Goal: Contribute content: Add original content to the website for others to see

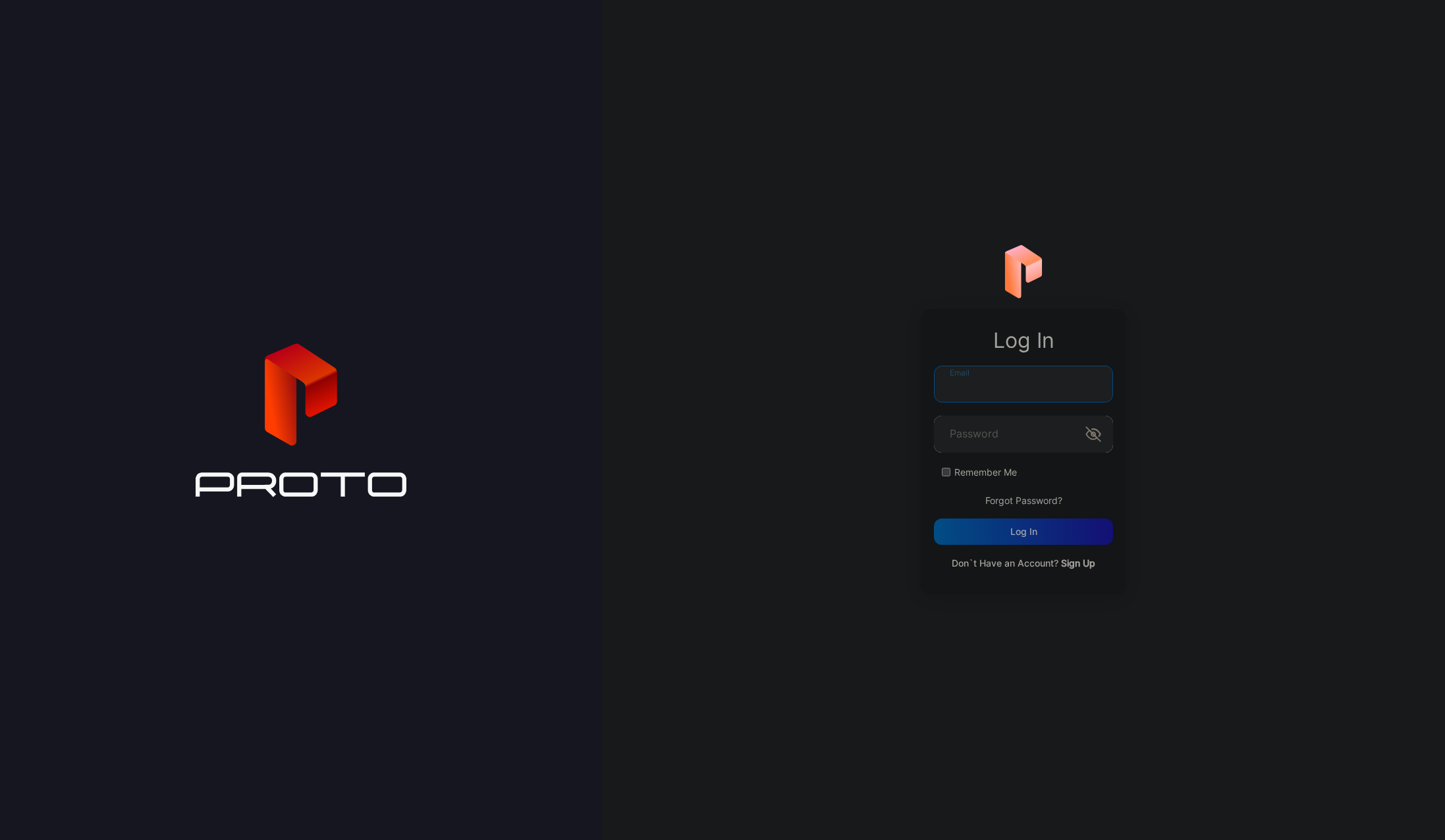
type input "**********"
click at [992, 531] on div "Log in" at bounding box center [1023, 531] width 179 height 26
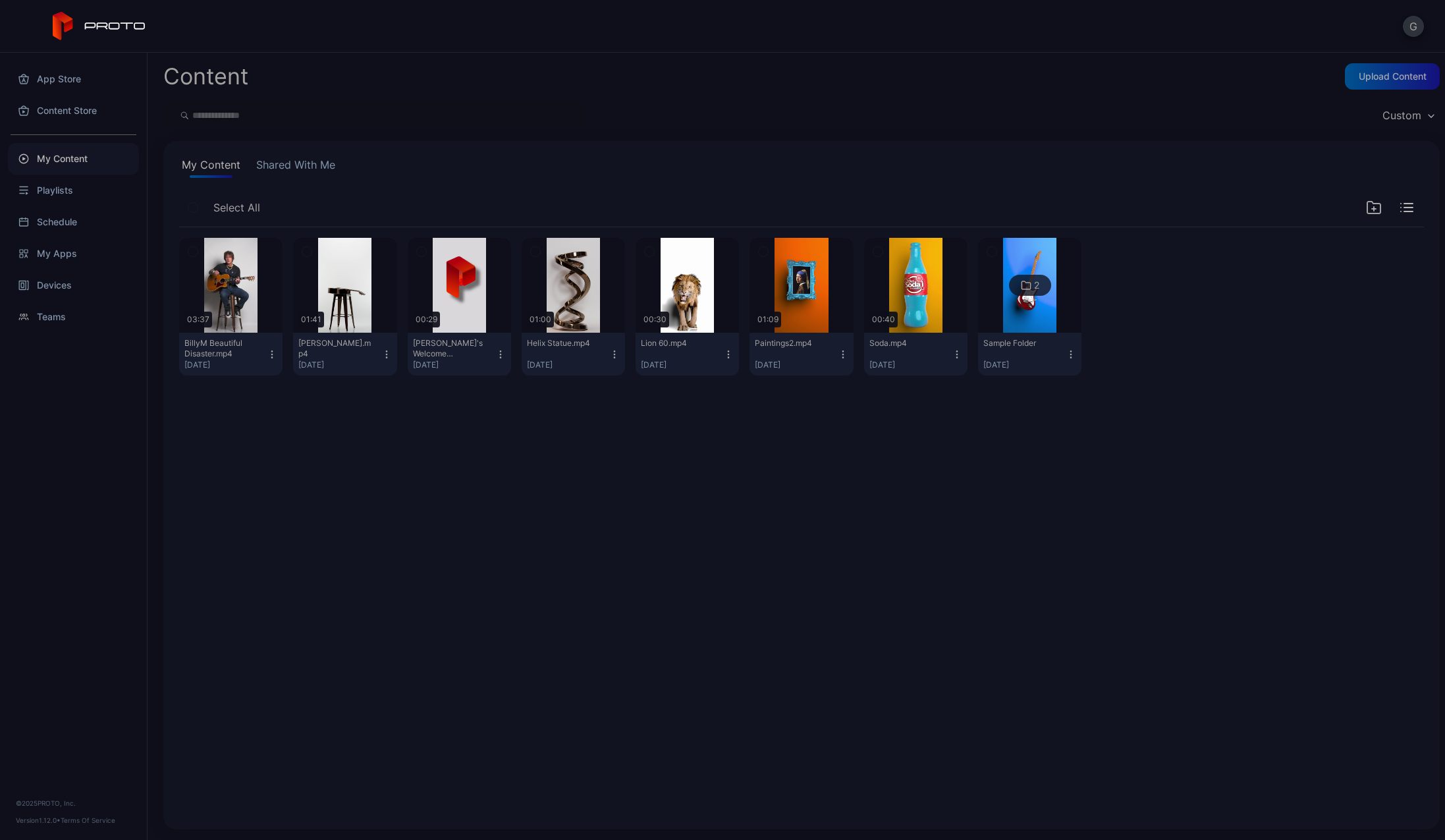
drag, startPoint x: 117, startPoint y: 388, endPoint x: 117, endPoint y: 372, distance: 16.0
click at [117, 388] on div "App Store Content Store My Content Playlists Schedule My Apps Devices Teams © 2…" at bounding box center [74, 446] width 148 height 787
click at [1396, 76] on div "Upload Content" at bounding box center [1393, 76] width 68 height 11
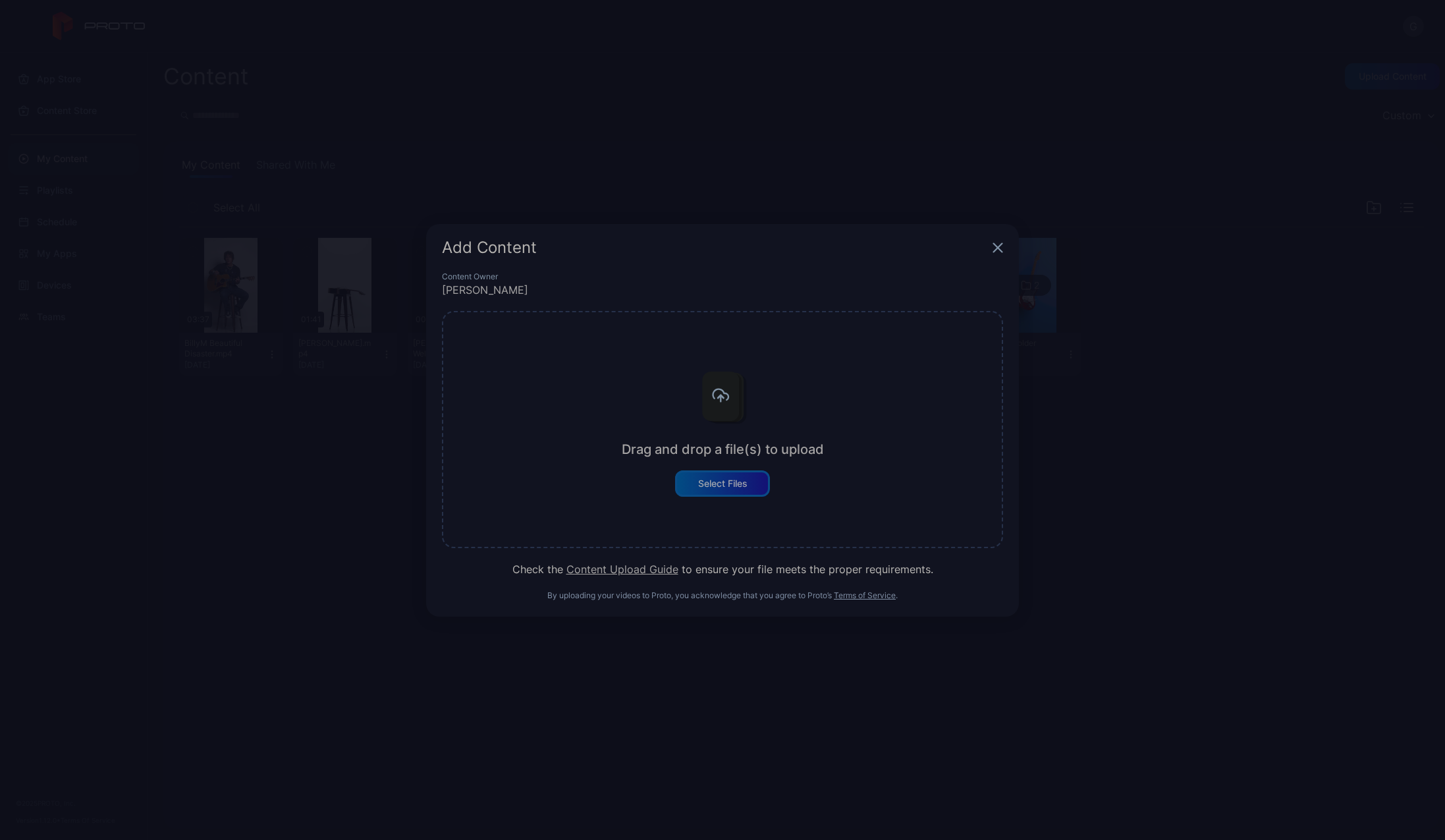
click at [743, 483] on div "Select Files" at bounding box center [722, 483] width 49 height 11
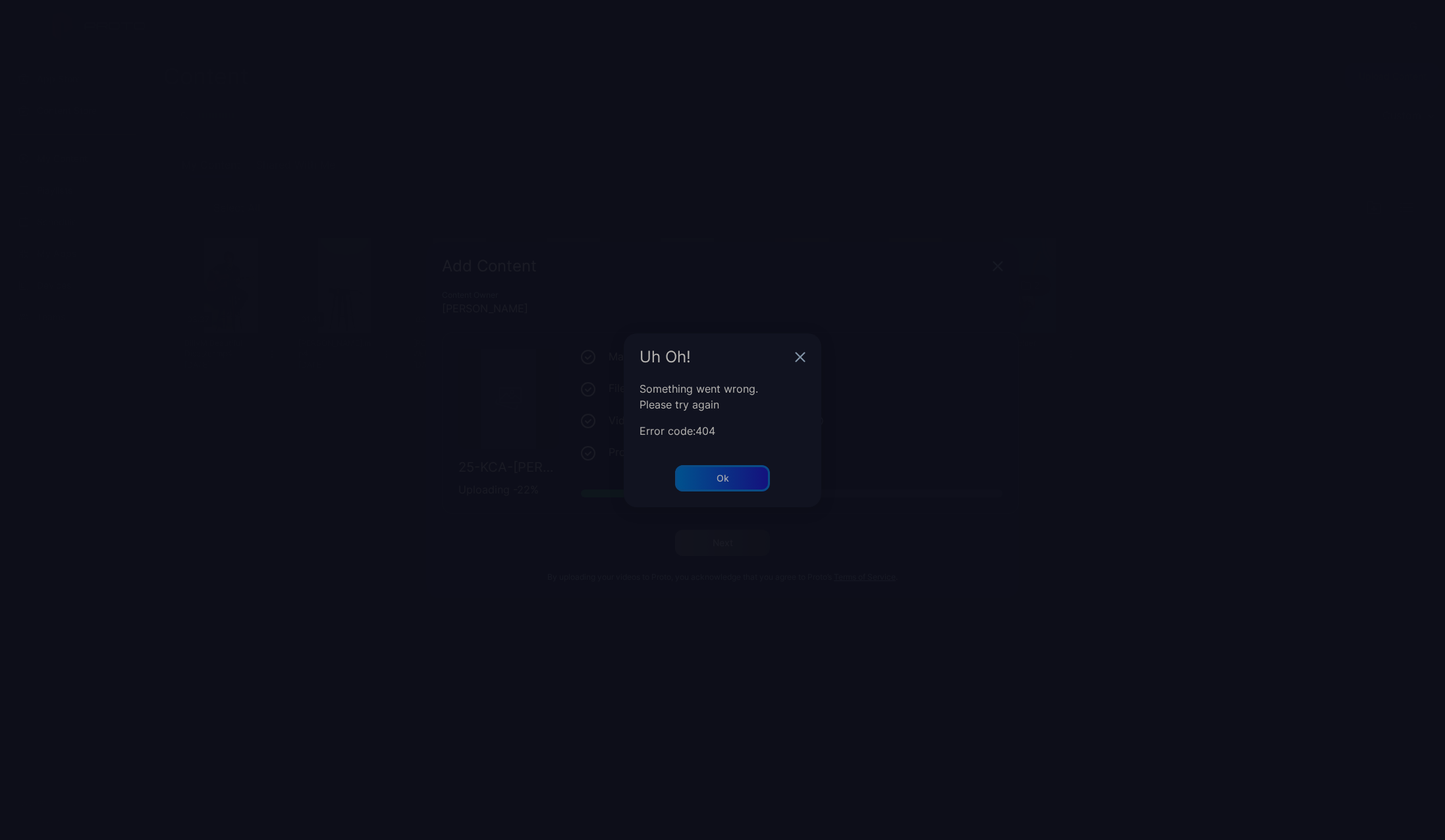
drag, startPoint x: 740, startPoint y: 480, endPoint x: 744, endPoint y: 474, distance: 7.2
click at [741, 480] on div "Ok" at bounding box center [722, 478] width 95 height 26
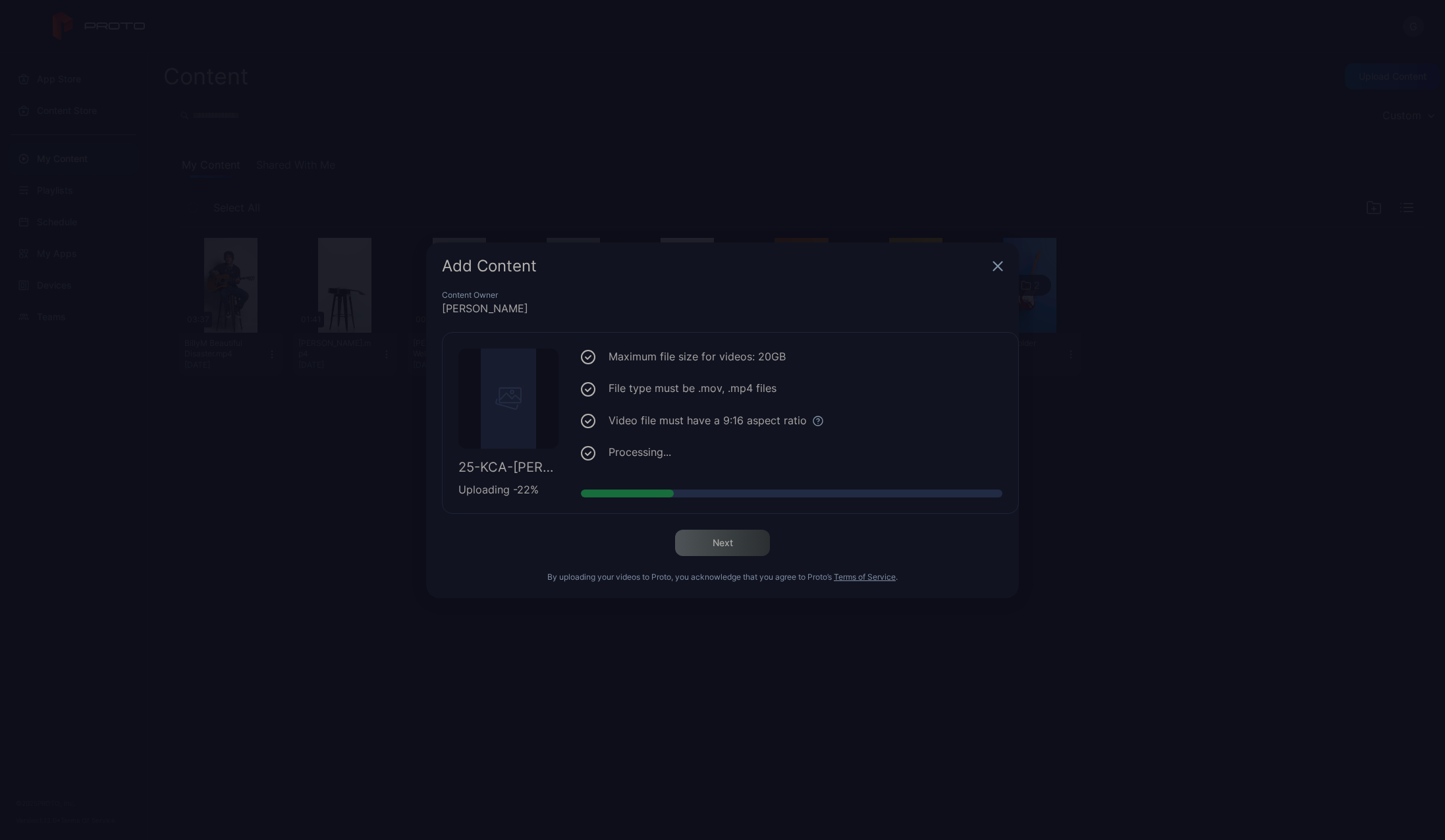
click at [997, 265] on icon "button" at bounding box center [998, 266] width 9 height 9
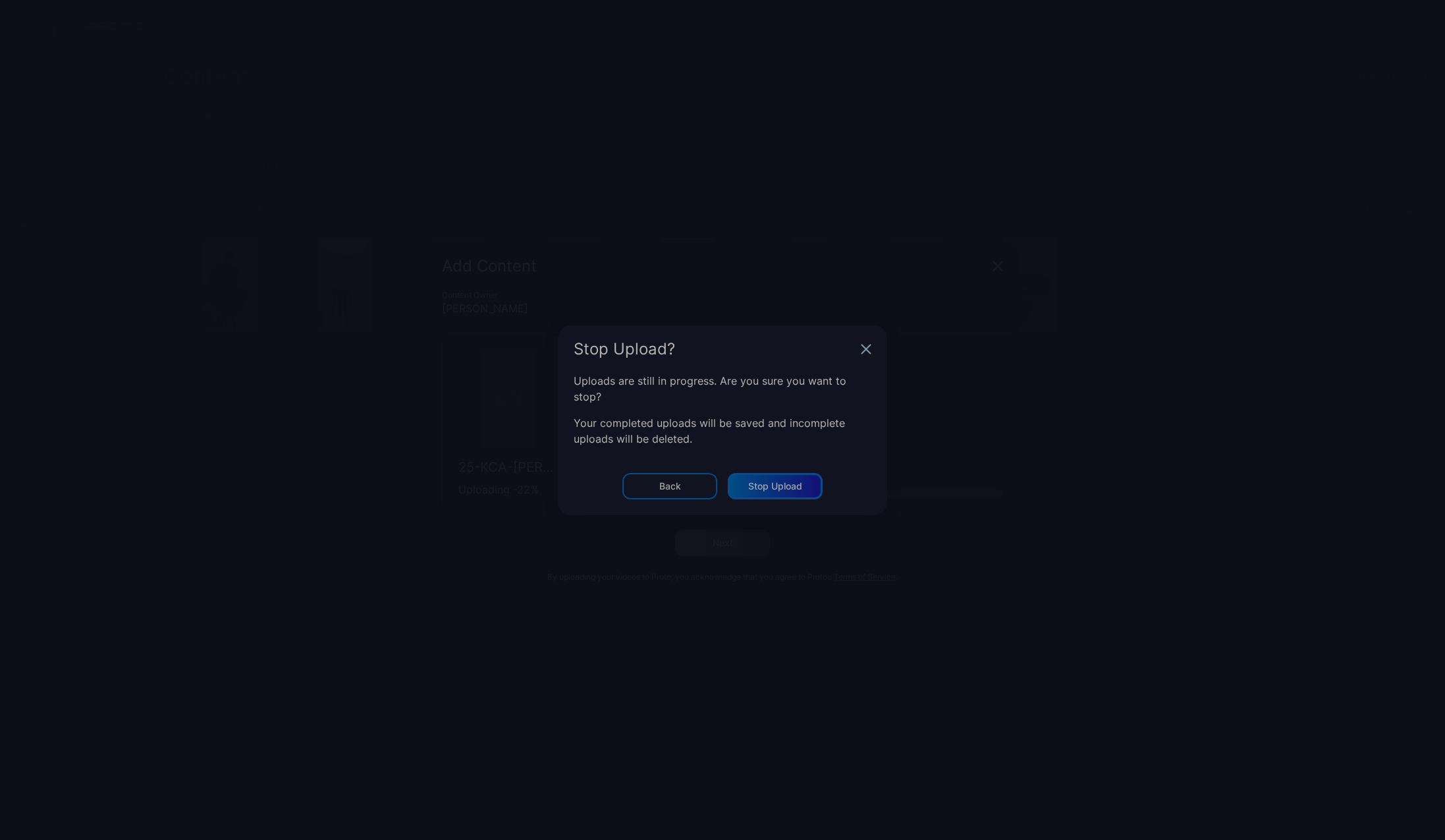
click at [773, 488] on div "Stop Upload" at bounding box center [775, 486] width 54 height 11
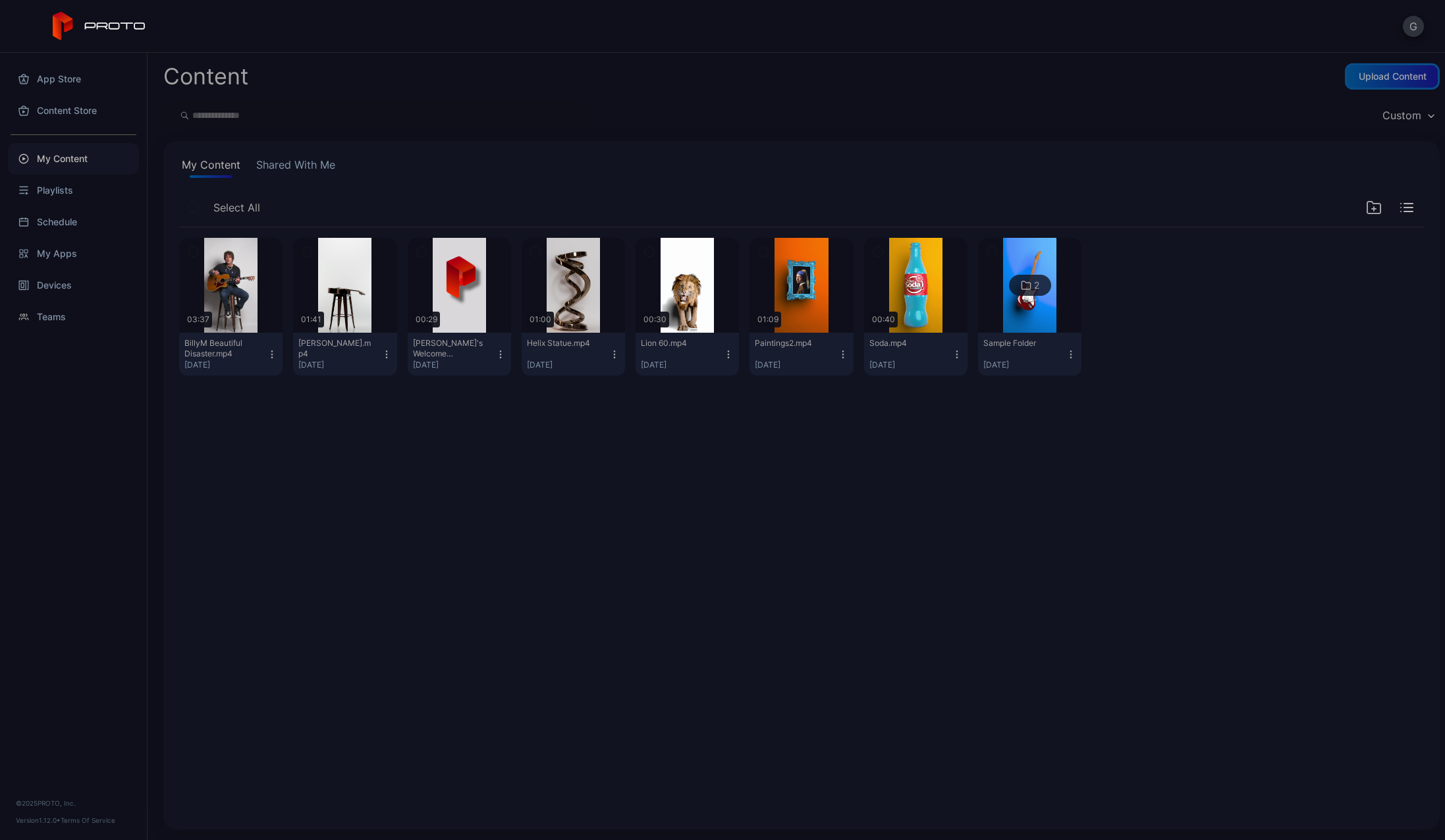
click at [1362, 70] on div "Upload Content" at bounding box center [1392, 76] width 95 height 26
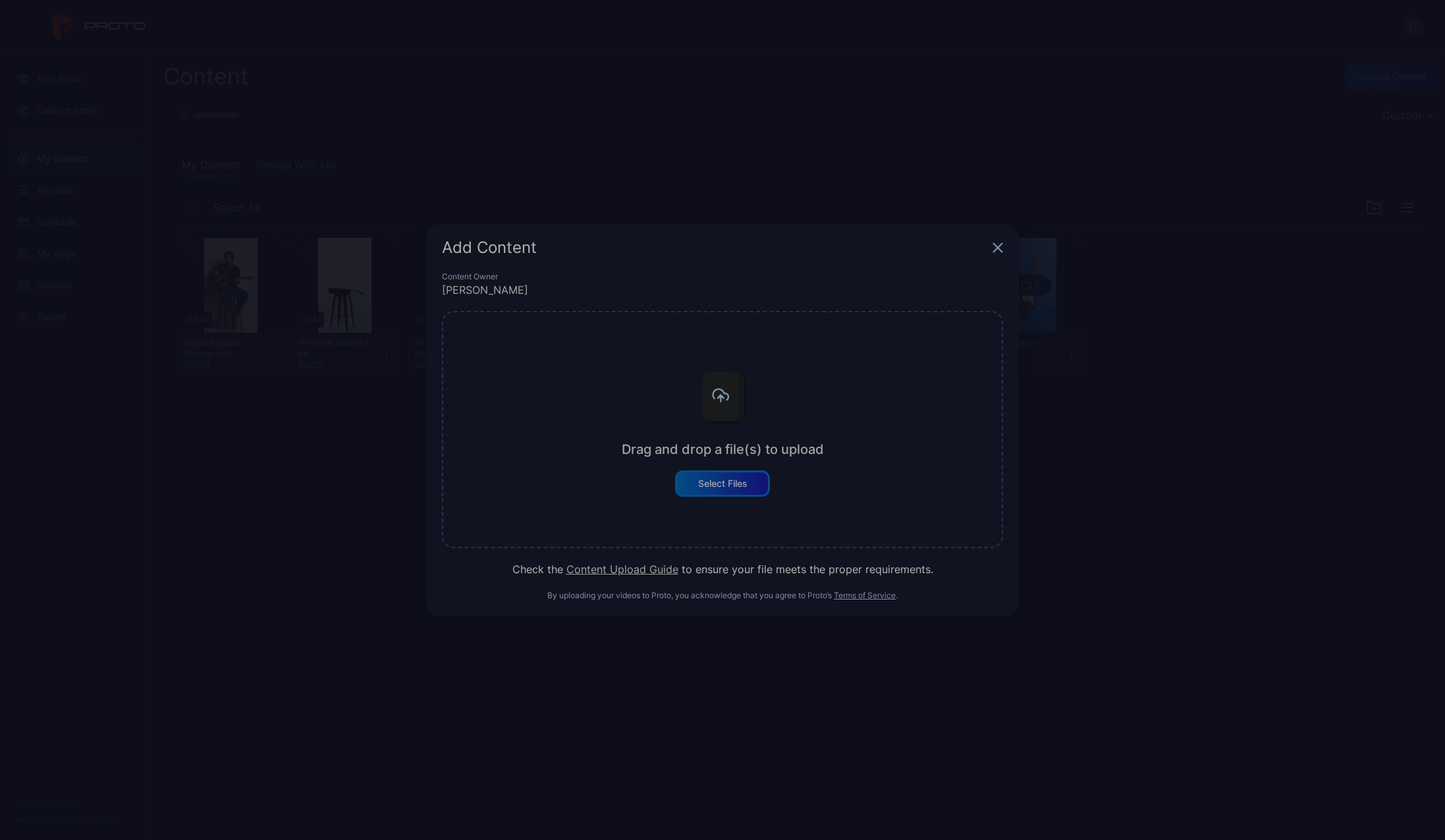
click at [715, 475] on div "Select Files" at bounding box center [722, 483] width 95 height 26
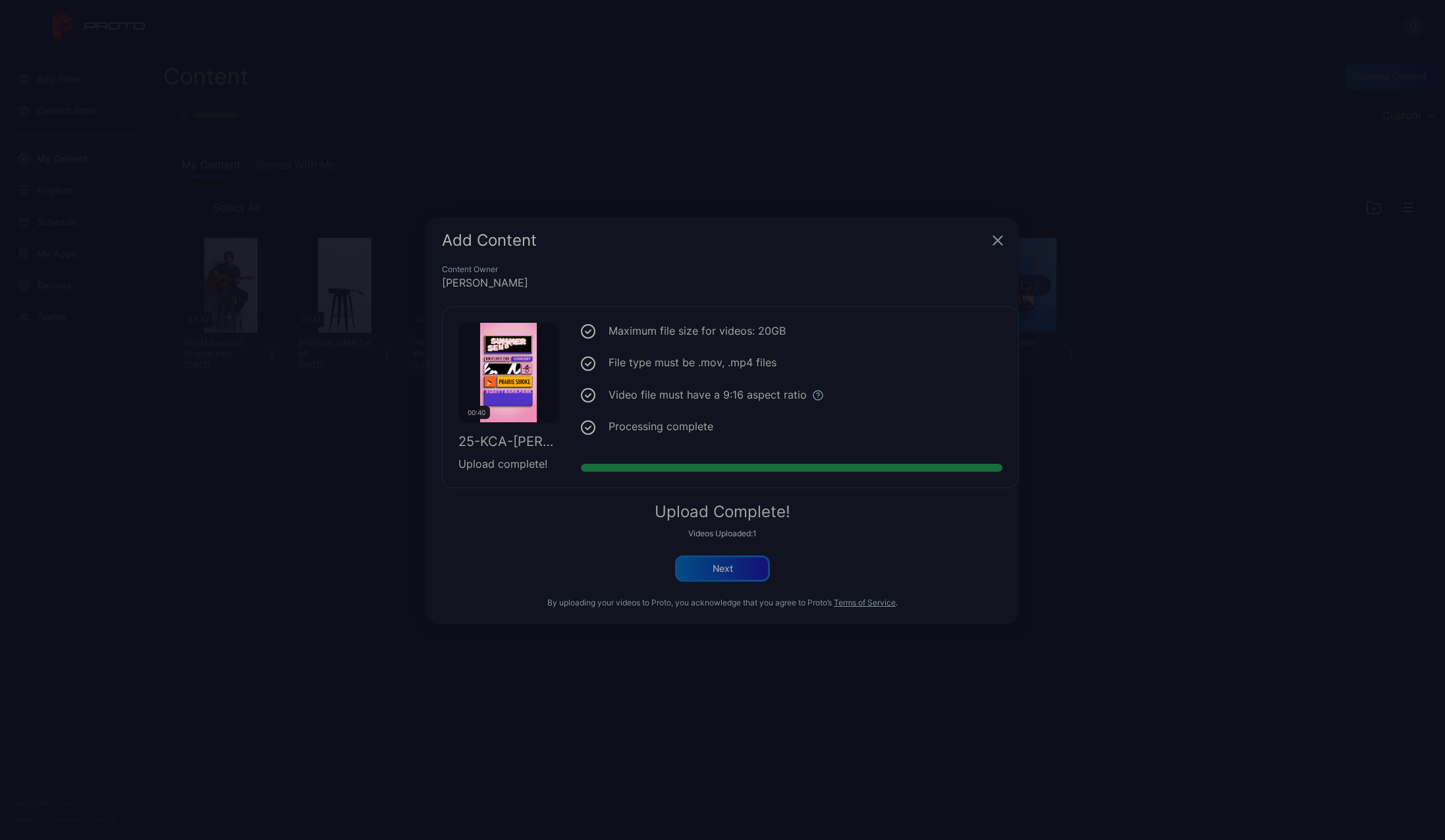
click at [702, 576] on div "Next" at bounding box center [722, 568] width 95 height 26
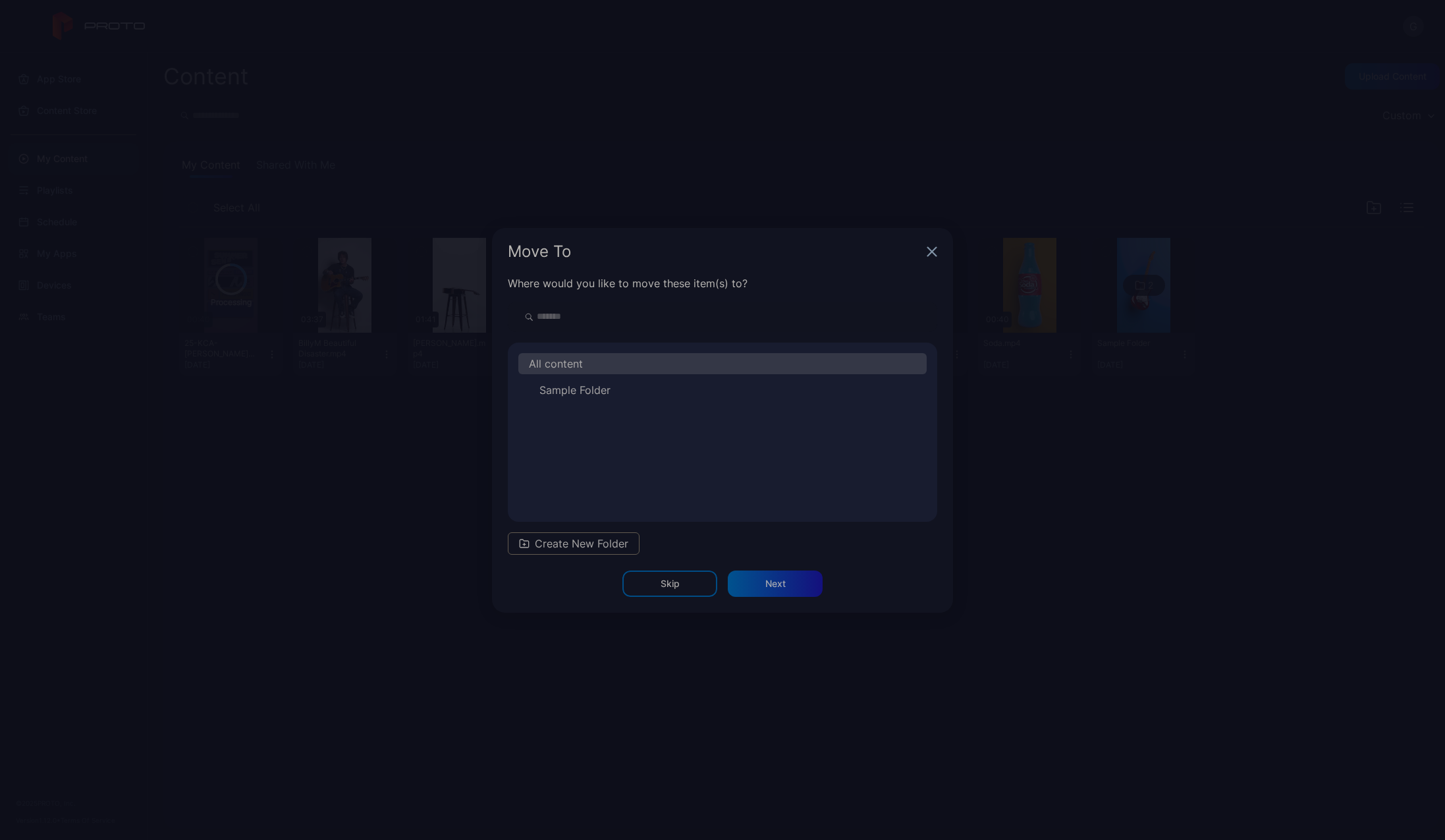
click at [581, 546] on span "Create New Folder" at bounding box center [581, 544] width 94 height 16
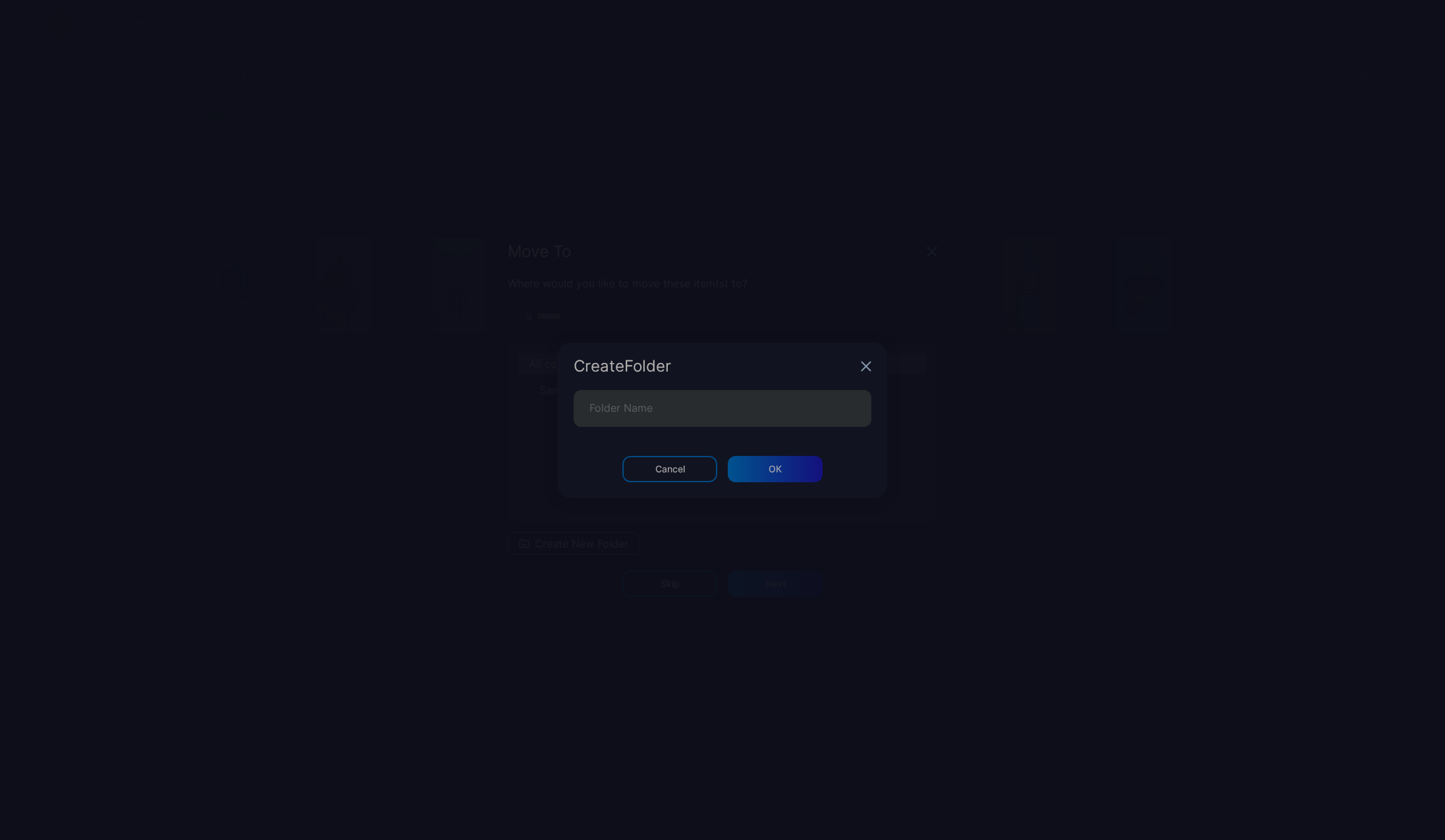
click at [618, 276] on div "Create Folder" at bounding box center [722, 251] width 461 height 47
click at [622, 404] on input "Folder Name" at bounding box center [722, 409] width 298 height 37
type input "*********"
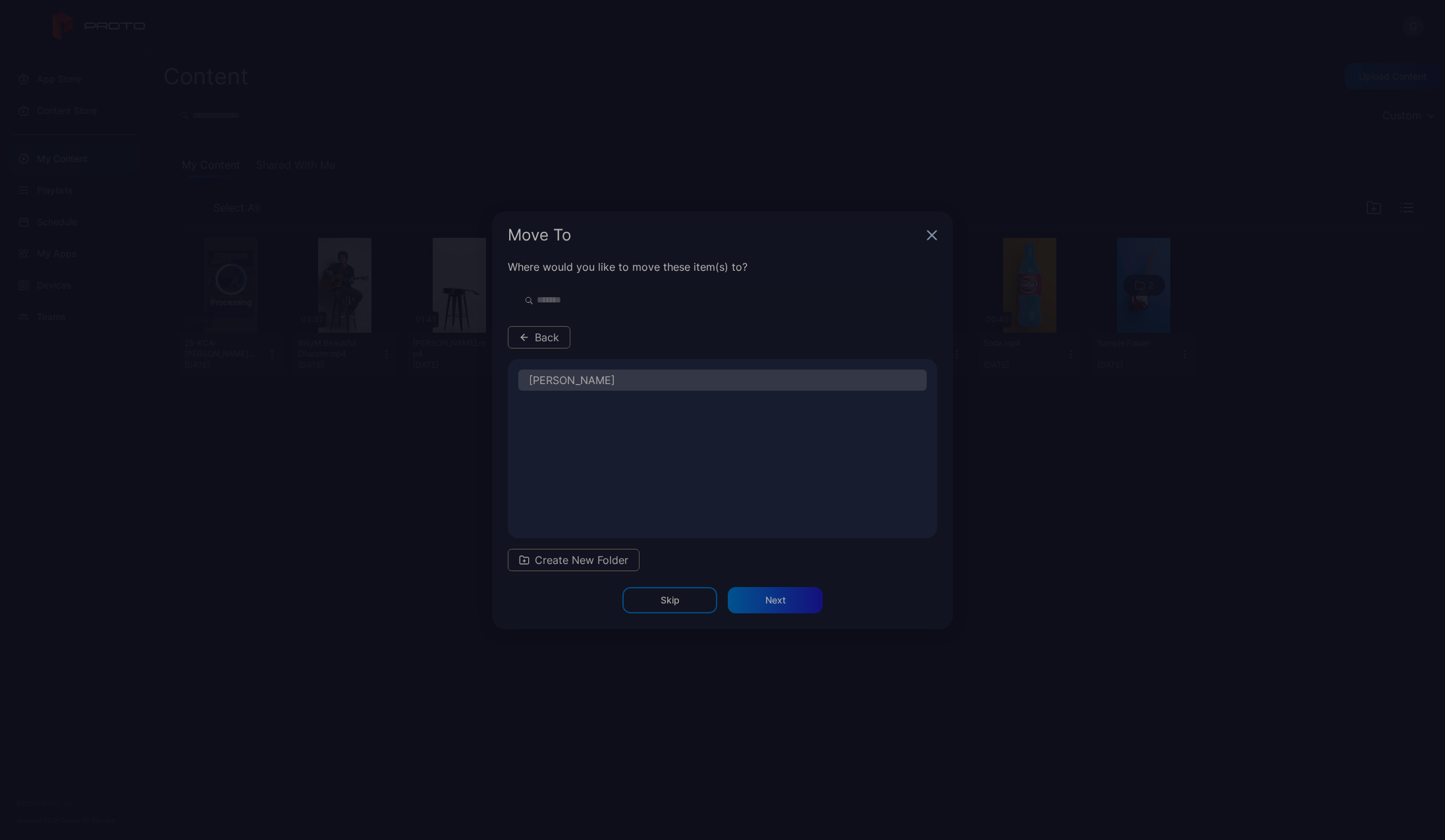
click at [606, 385] on div "[PERSON_NAME]" at bounding box center [722, 380] width 408 height 21
click at [777, 599] on div "Next" at bounding box center [775, 600] width 21 height 11
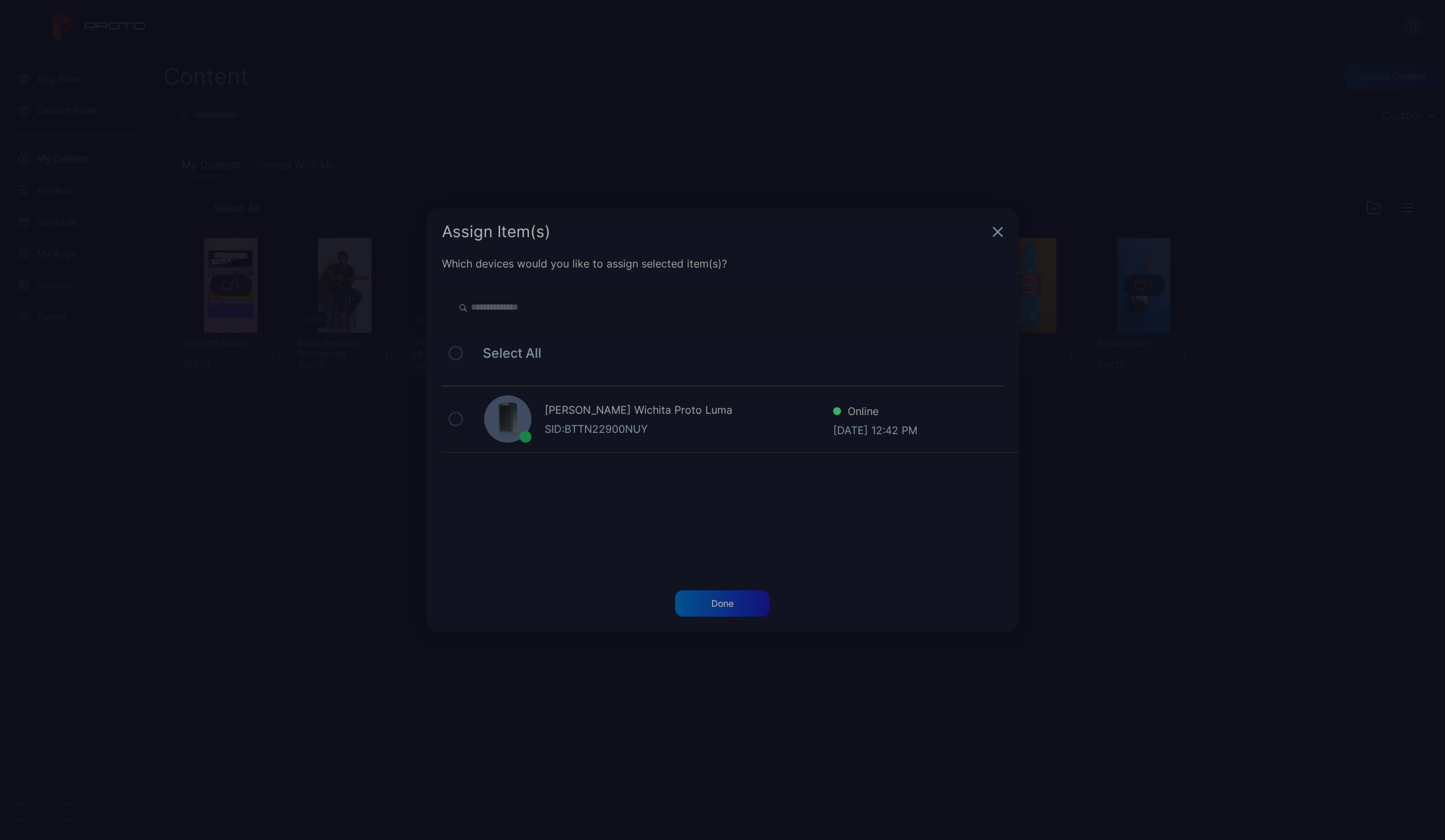
click at [455, 419] on button at bounding box center [455, 419] width 14 height 14
click at [716, 604] on div "Done" at bounding box center [722, 603] width 22 height 11
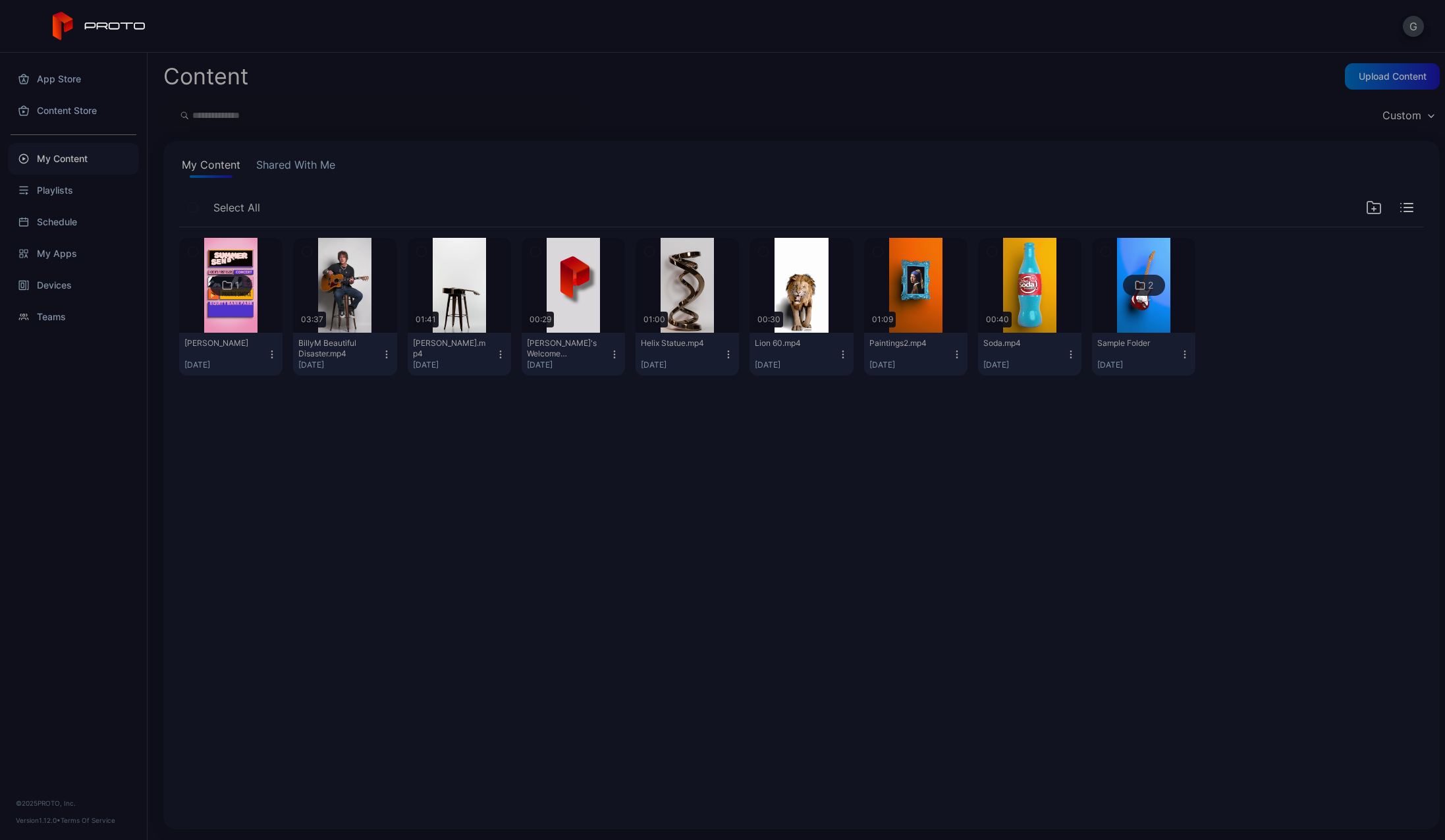
click at [241, 323] on img at bounding box center [231, 285] width 54 height 95
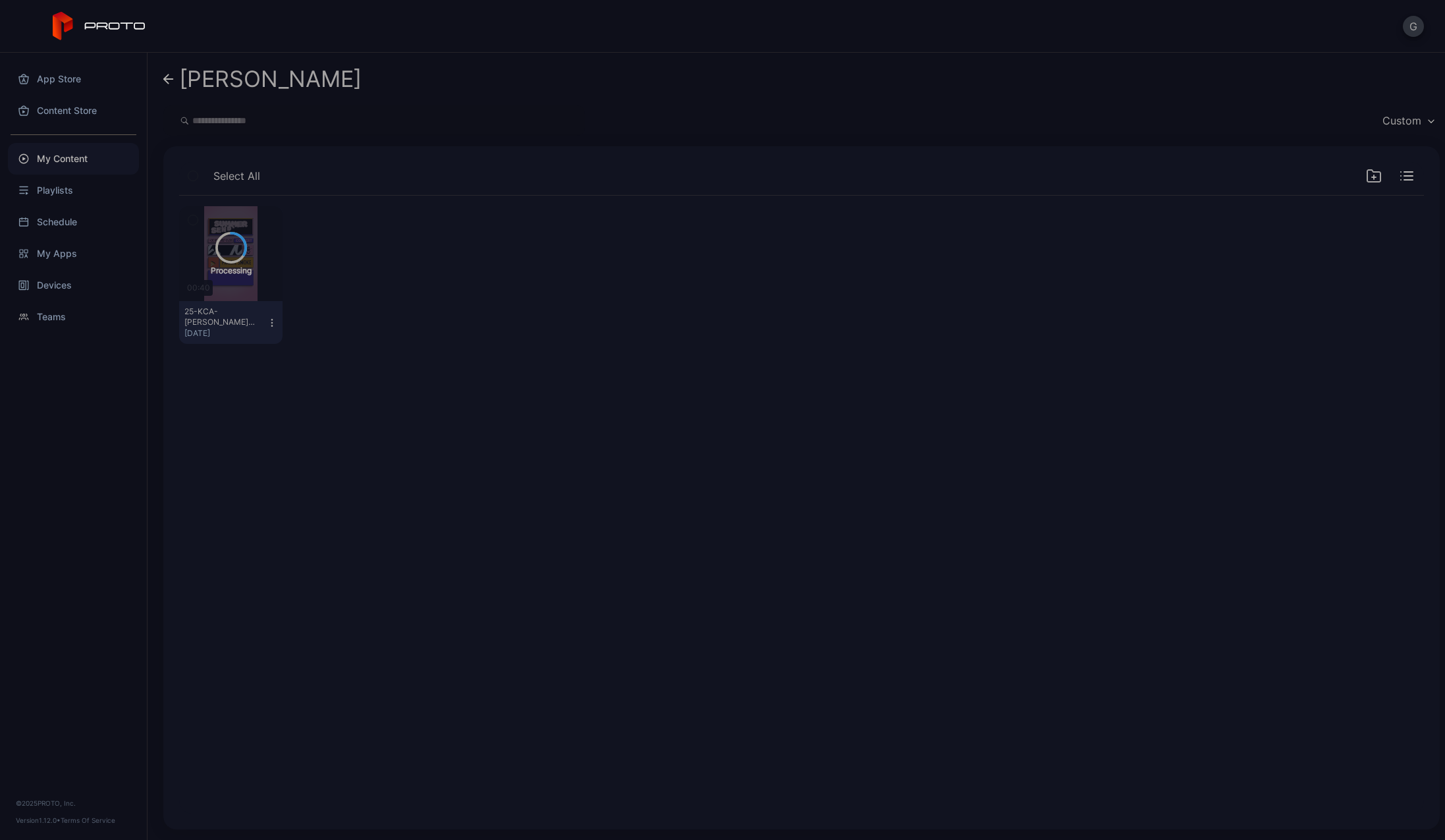
click at [269, 323] on icon "button" at bounding box center [272, 322] width 11 height 11
drag, startPoint x: 342, startPoint y: 407, endPoint x: 334, endPoint y: 308, distance: 99.3
click at [377, 284] on div "Processing 00:40 25-KCA-[PERSON_NAME]-concert-Video Proto-FA-393800(1).mp4 [DAT…" at bounding box center [801, 504] width 1266 height 639
click at [272, 322] on icon "button" at bounding box center [272, 322] width 1 height 1
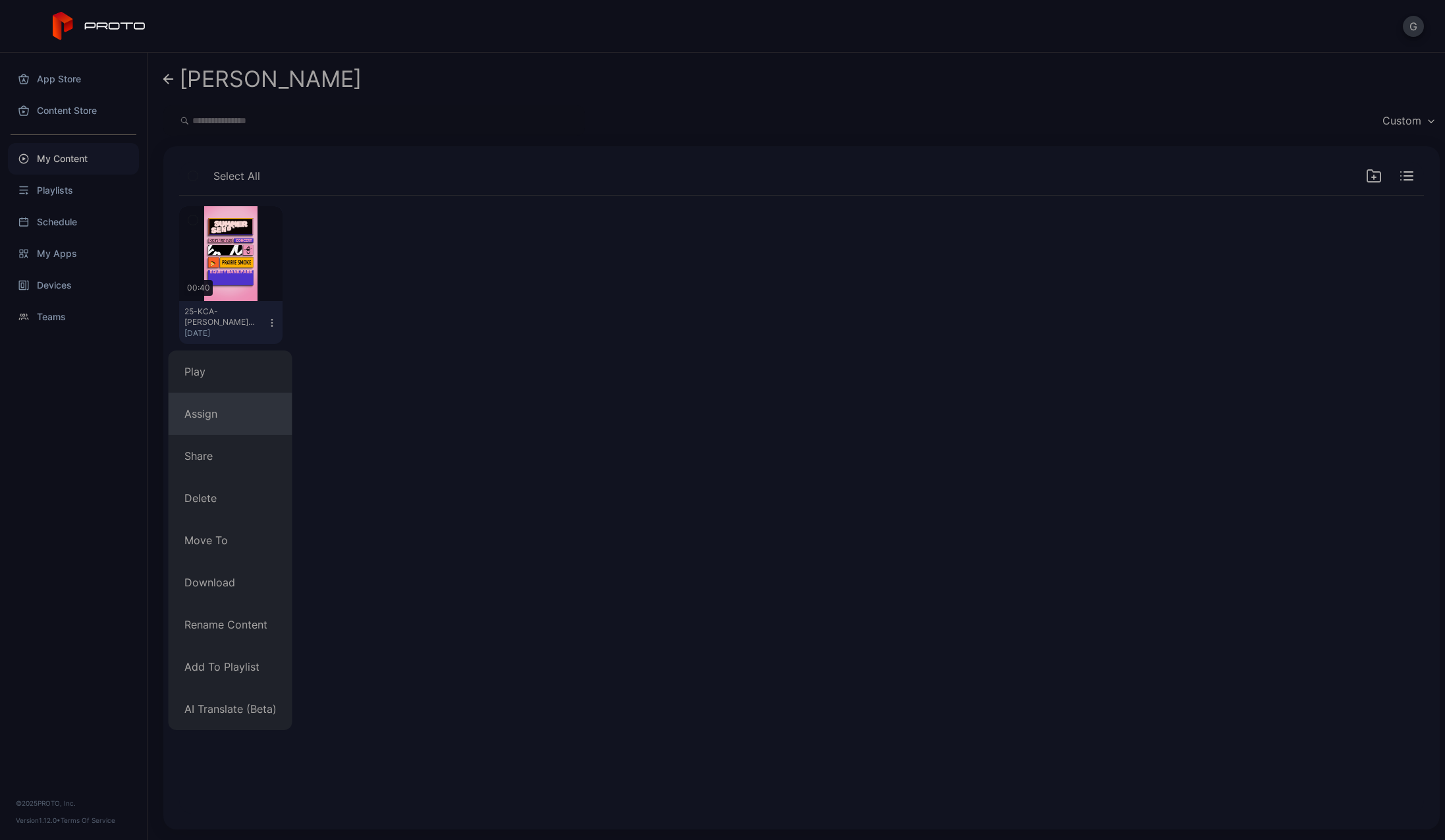
click at [218, 417] on button "Assign" at bounding box center [230, 413] width 124 height 42
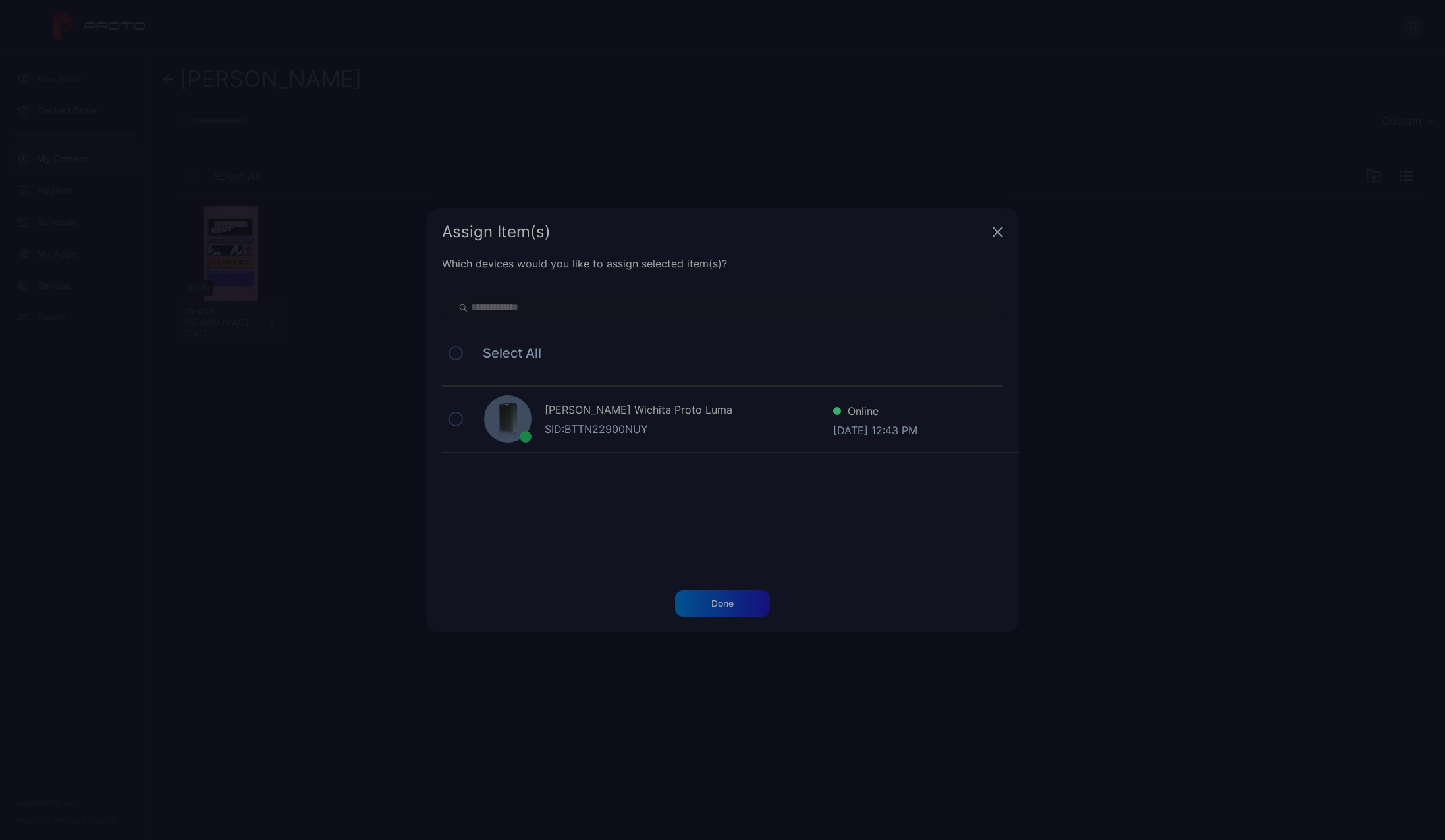
click at [702, 425] on div "SID: BTTN22900NUY" at bounding box center [689, 429] width 289 height 16
click at [711, 600] on div "Done" at bounding box center [722, 603] width 22 height 11
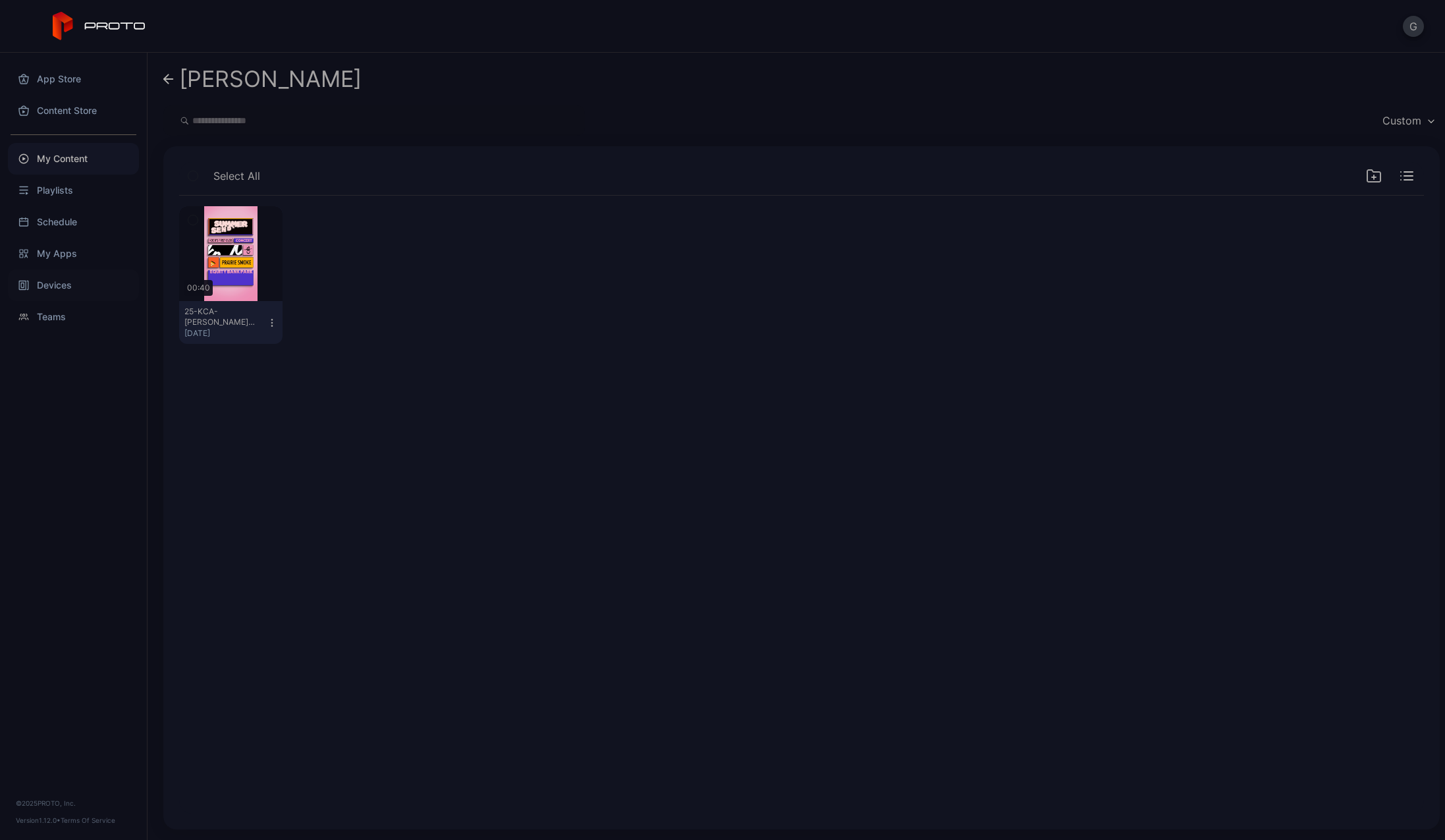
click at [50, 284] on div "Devices" at bounding box center [73, 285] width 131 height 32
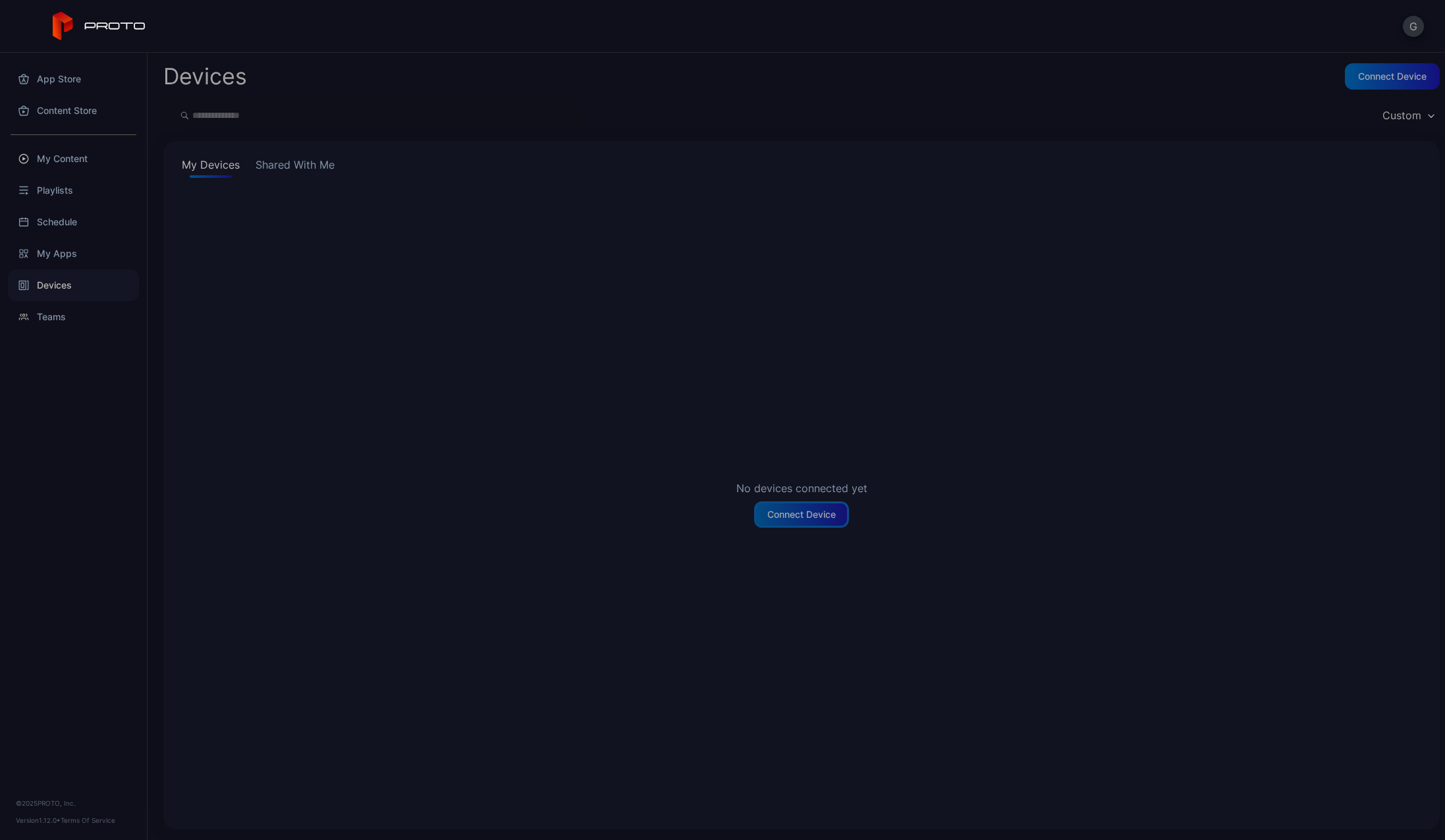
click at [778, 518] on div "Connect Device" at bounding box center [802, 514] width 69 height 11
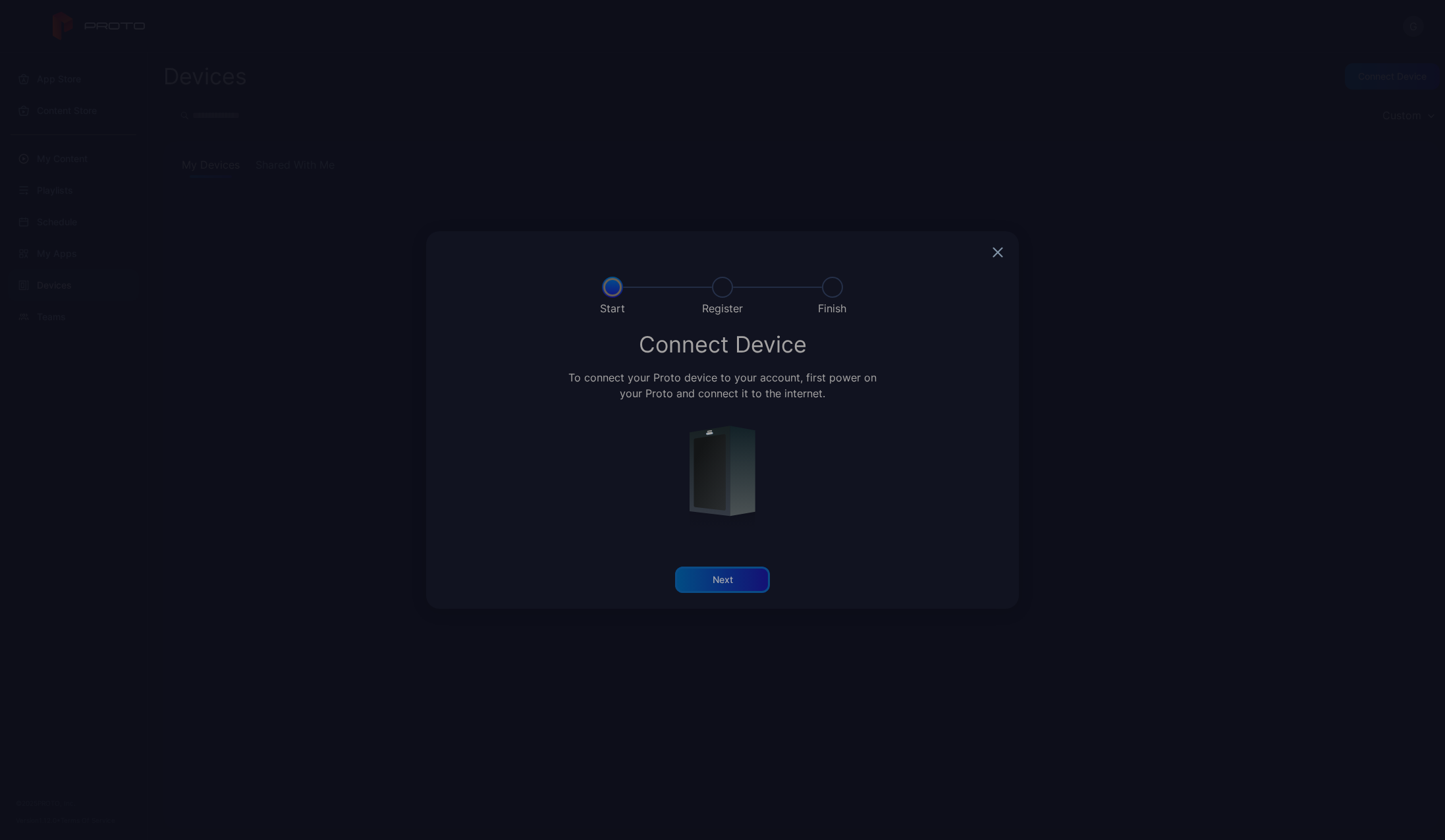
click at [717, 579] on div "Next" at bounding box center [722, 579] width 21 height 11
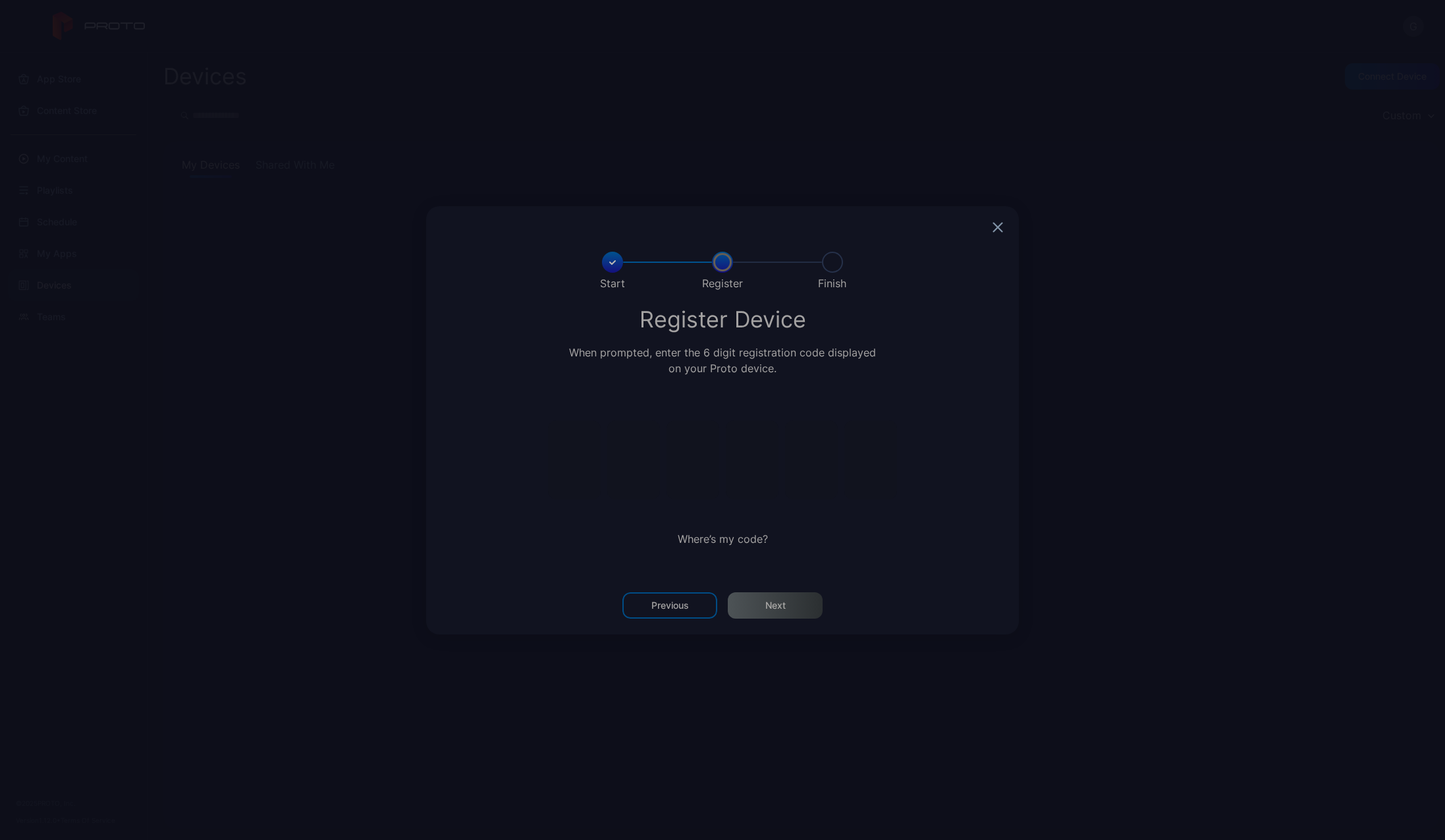
click at [992, 228] on icon "button" at bounding box center [997, 227] width 11 height 11
